Goal: Book appointment/travel/reservation

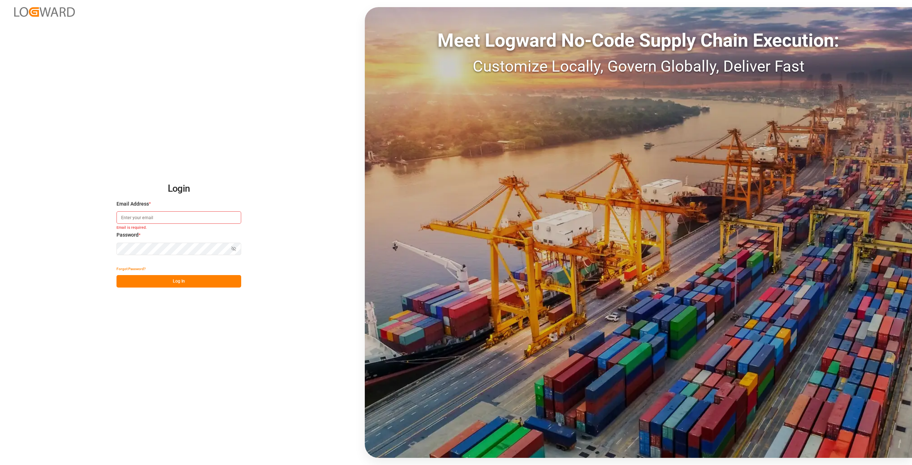
click at [133, 214] on input at bounding box center [179, 217] width 125 height 12
click at [152, 219] on input at bounding box center [179, 217] width 125 height 12
type input "[PERSON_NAME][EMAIL_ADDRESS][DOMAIN_NAME]"
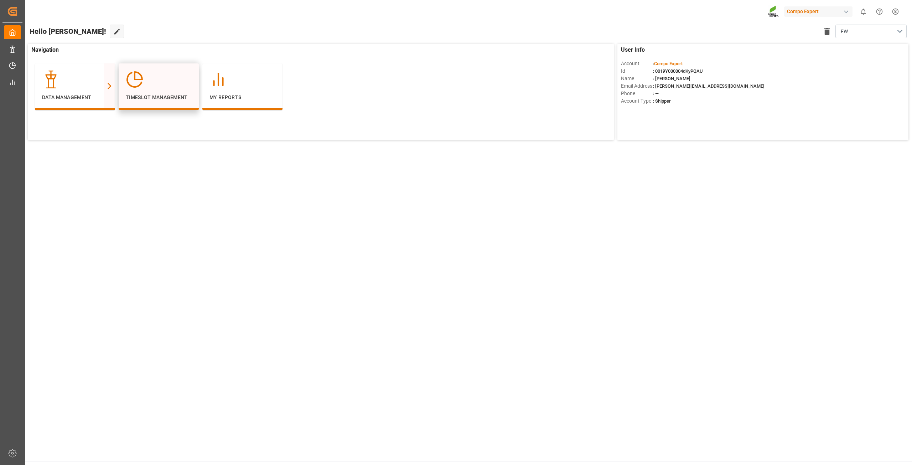
click at [141, 83] on icon at bounding box center [134, 80] width 14 height 14
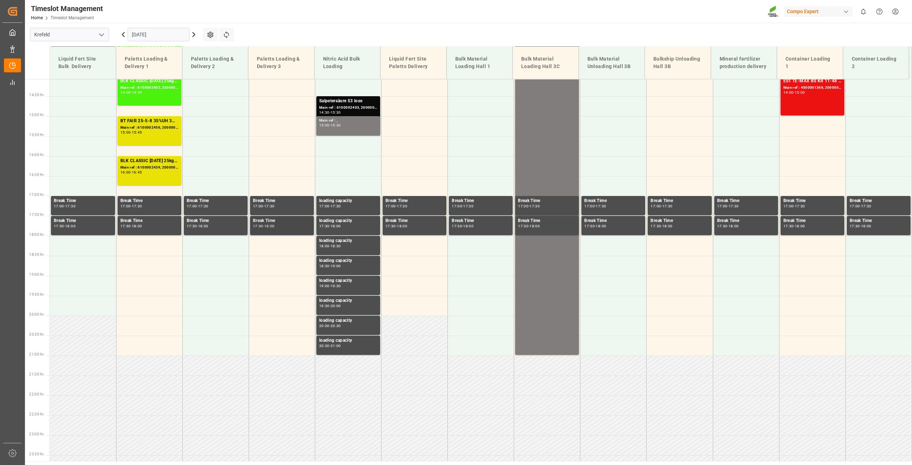
scroll to position [383, 0]
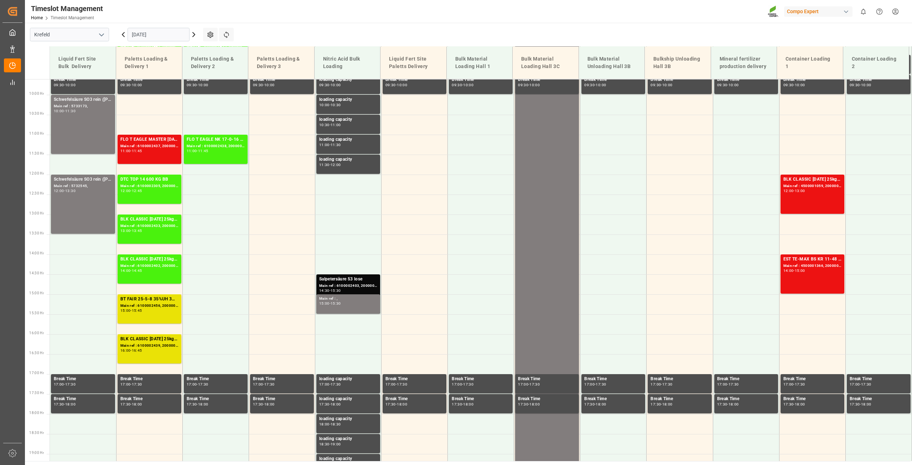
click at [138, 32] on input "[DATE]" at bounding box center [159, 35] width 62 height 14
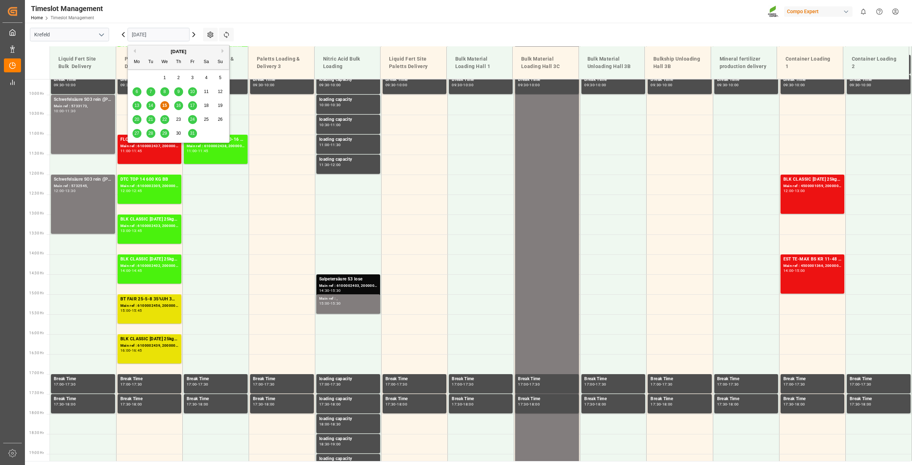
click at [179, 121] on span "23" at bounding box center [178, 119] width 5 height 5
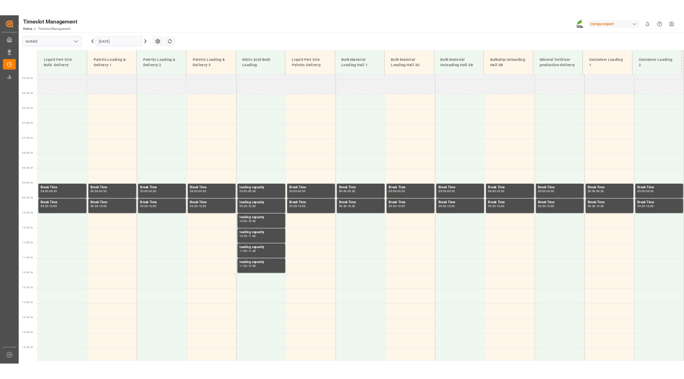
scroll to position [109, 0]
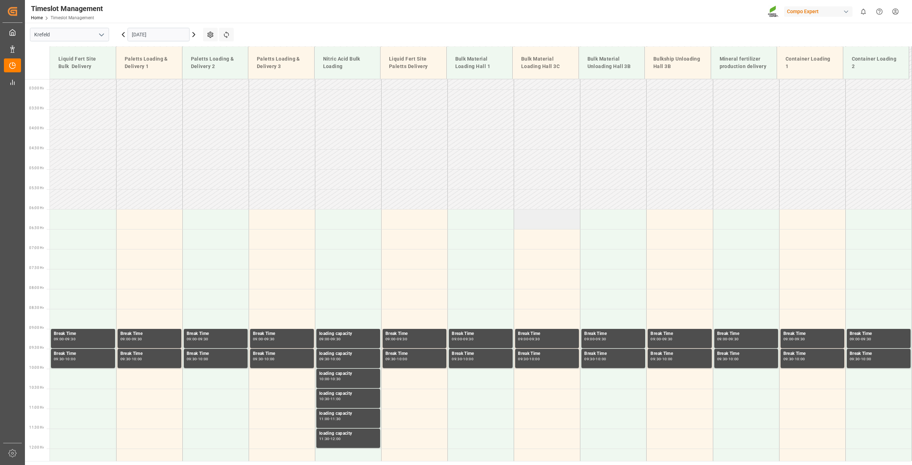
click at [455, 215] on td at bounding box center [547, 219] width 66 height 20
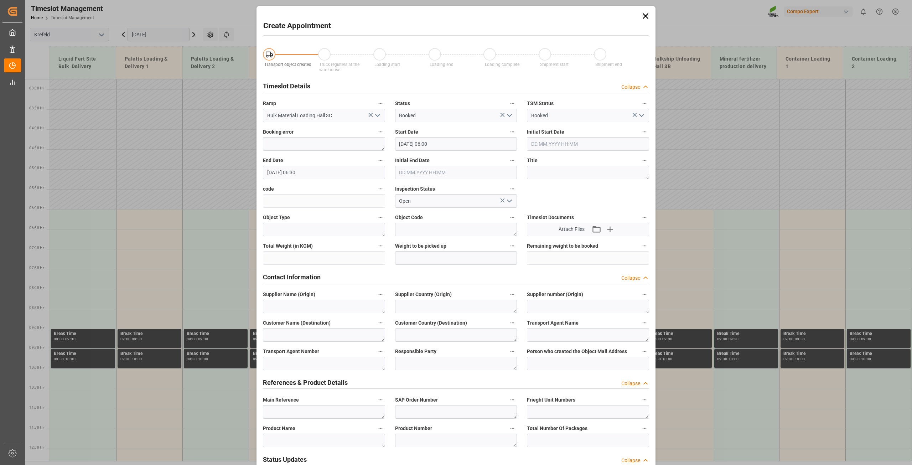
type input "[DATE] 06:00"
type input "[DATE] 06:30"
click at [455, 166] on textarea at bounding box center [588, 173] width 122 height 14
click at [455, 169] on textarea "SChiff Deinze Blocker (" at bounding box center [588, 173] width 122 height 14
click at [455, 169] on textarea "Schiff Deinze Blocker (" at bounding box center [588, 173] width 122 height 14
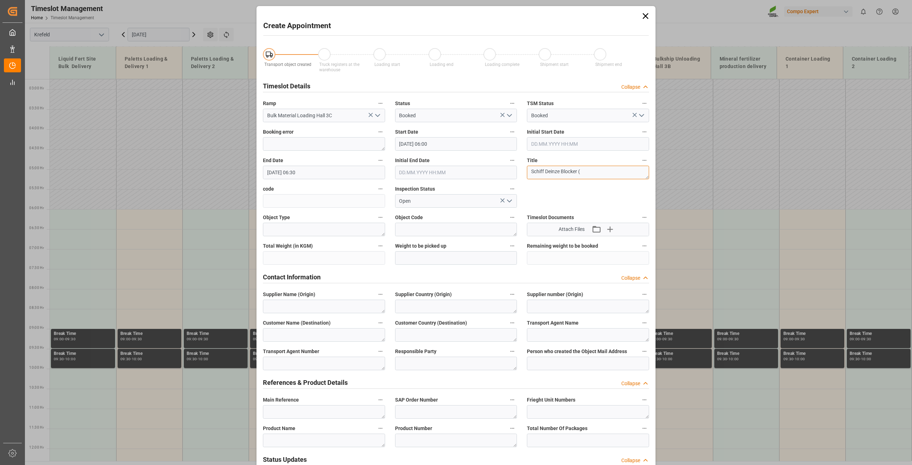
type textarea "Schiff Deinze Blocker ("
